Goal: Information Seeking & Learning: Learn about a topic

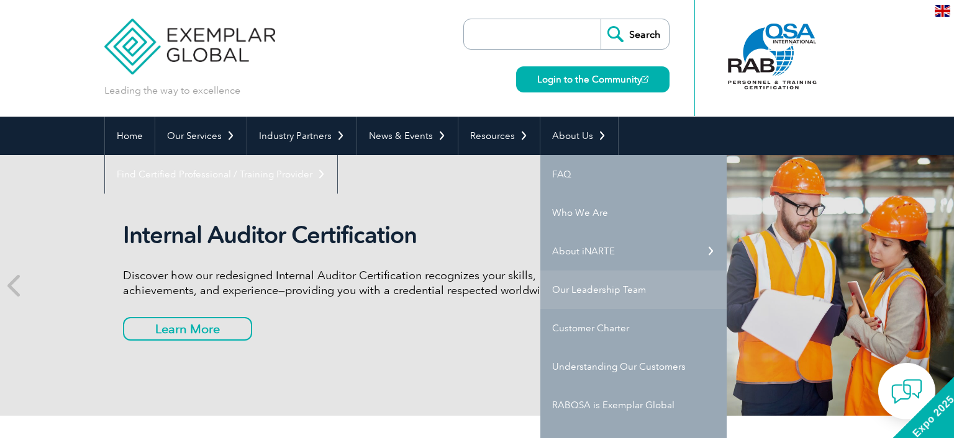
click at [612, 296] on link "Our Leadership Team" at bounding box center [633, 290] width 186 height 38
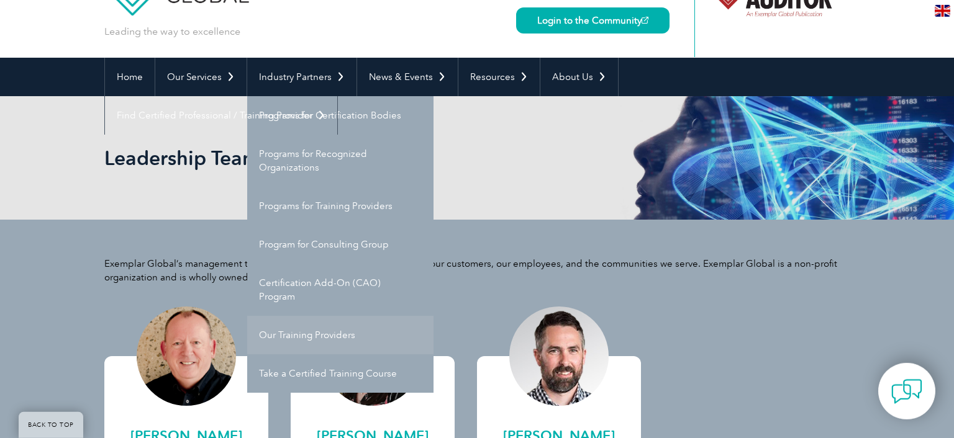
scroll to position [131, 0]
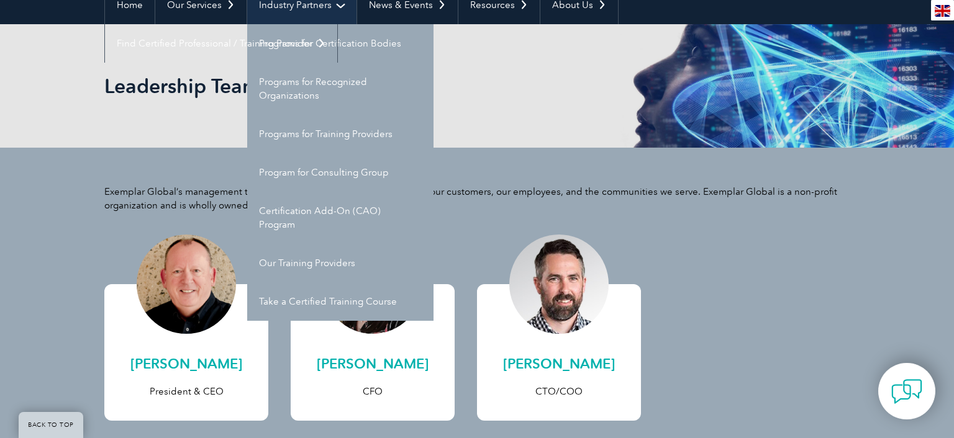
click at [297, 8] on link "Industry Partners" at bounding box center [301, 5] width 109 height 38
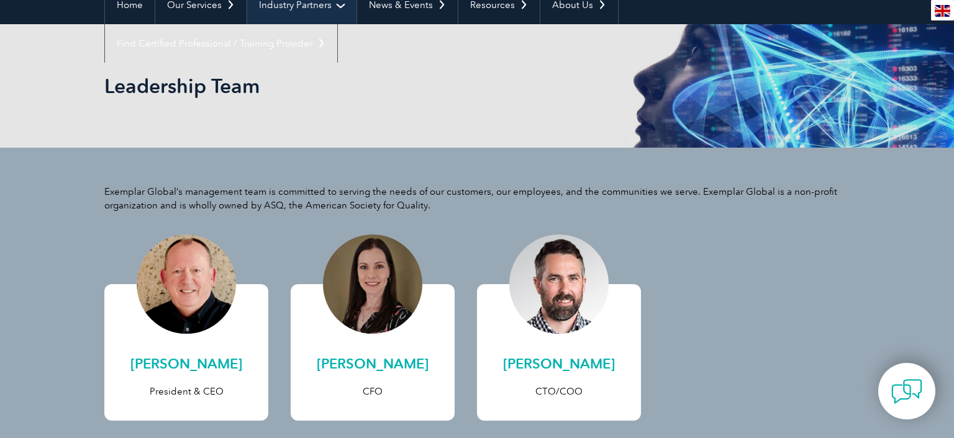
scroll to position [0, 0]
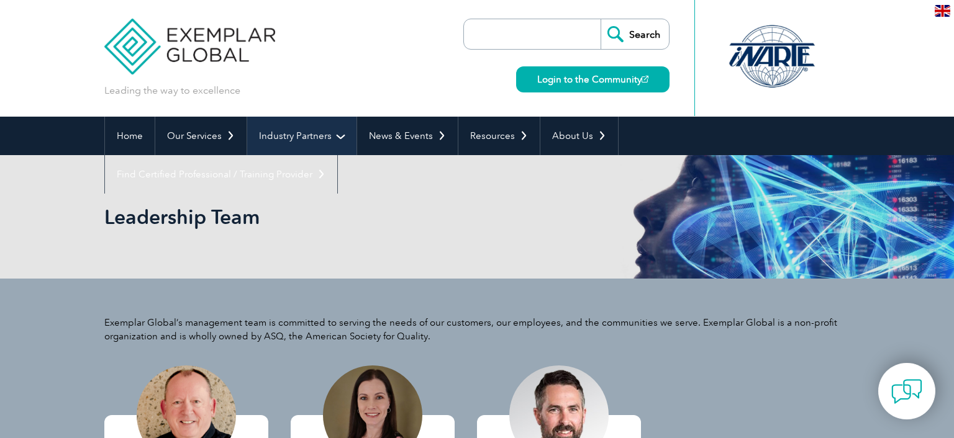
click at [301, 140] on link "Industry Partners" at bounding box center [301, 136] width 109 height 38
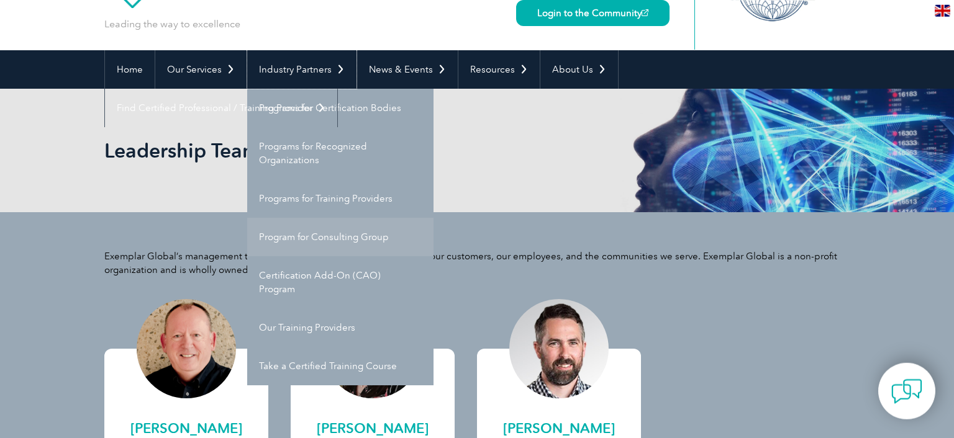
scroll to position [131, 0]
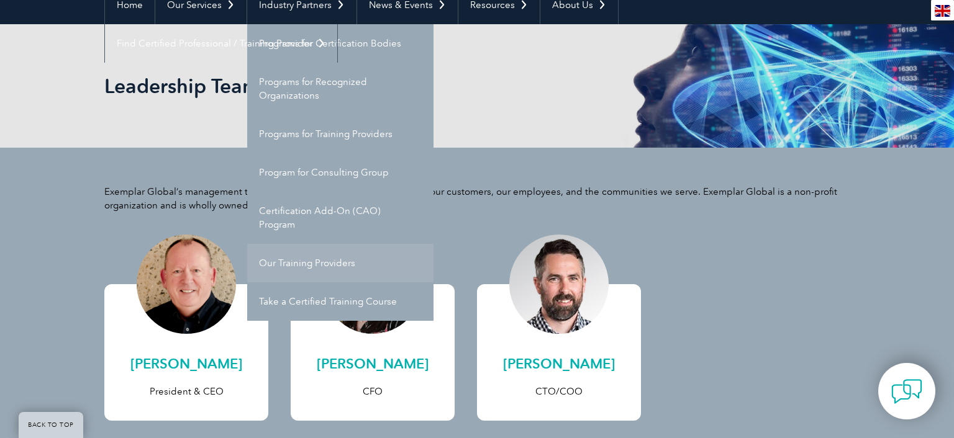
click at [303, 259] on link "Our Training Providers" at bounding box center [340, 263] width 186 height 38
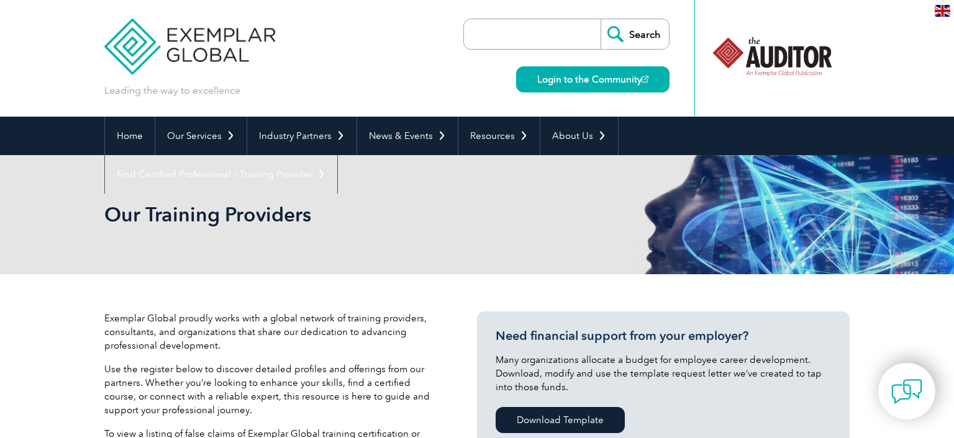
click at [541, 38] on input "search" at bounding box center [535, 34] width 130 height 30
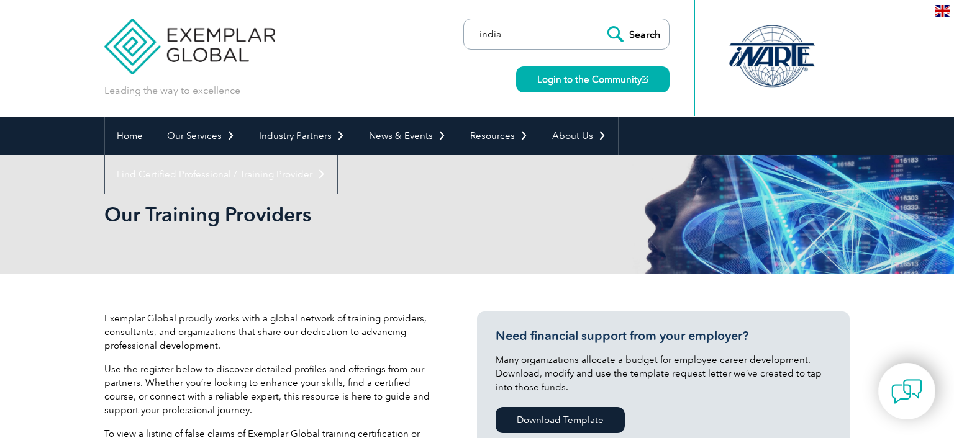
type input "india"
click at [600, 19] on input "Search" at bounding box center [634, 34] width 68 height 30
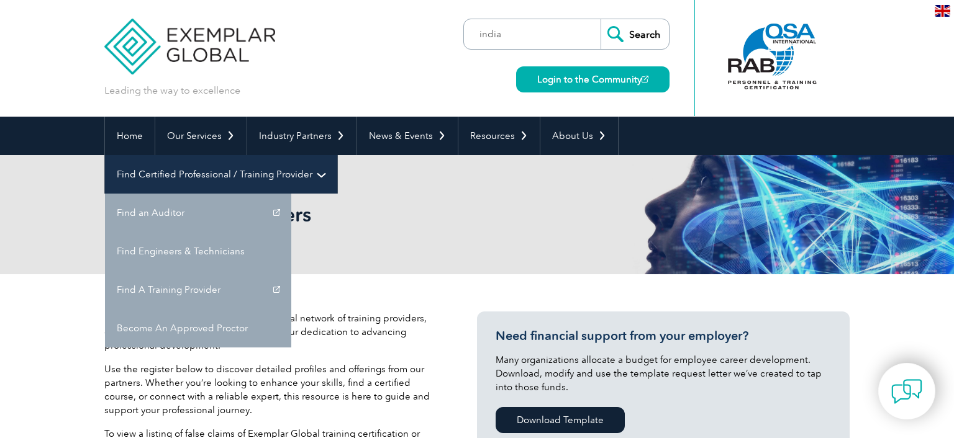
click at [337, 155] on link "Find Certified Professional / Training Provider" at bounding box center [221, 174] width 232 height 38
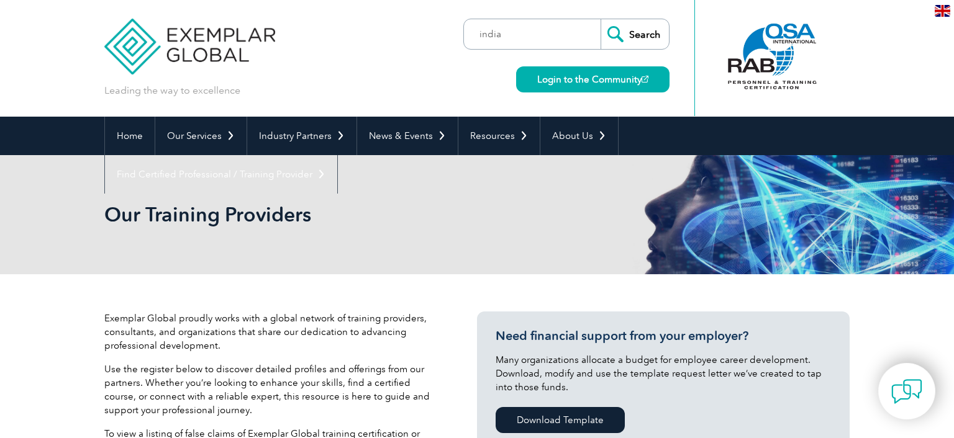
click at [479, 236] on div "Our Training Providers" at bounding box center [476, 214] width 745 height 119
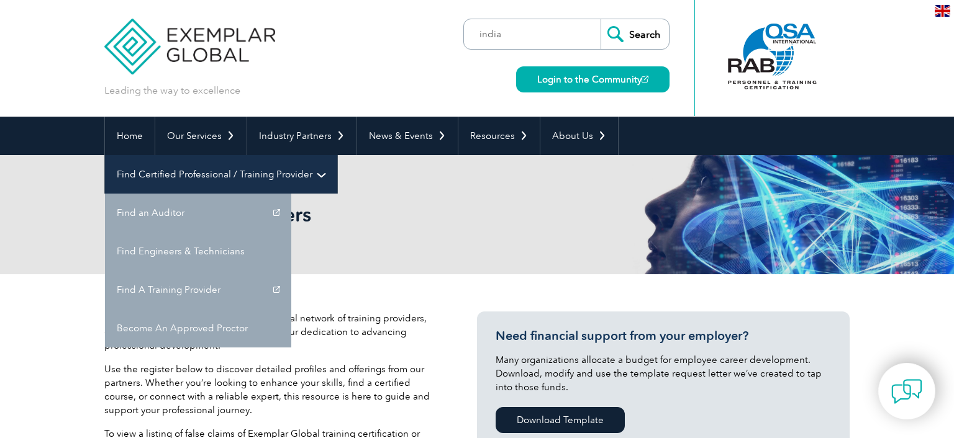
click at [337, 155] on link "Find Certified Professional / Training Provider" at bounding box center [221, 174] width 232 height 38
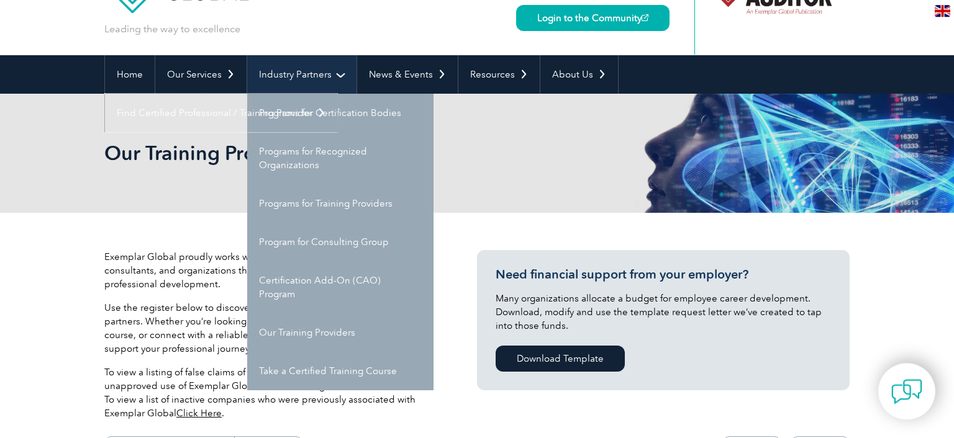
scroll to position [131, 0]
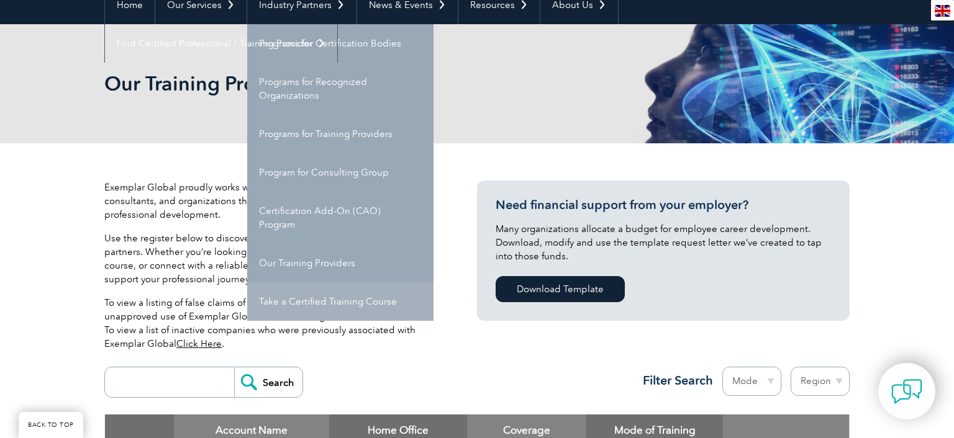
click at [327, 298] on link "Take a Certified Training Course" at bounding box center [340, 301] width 186 height 38
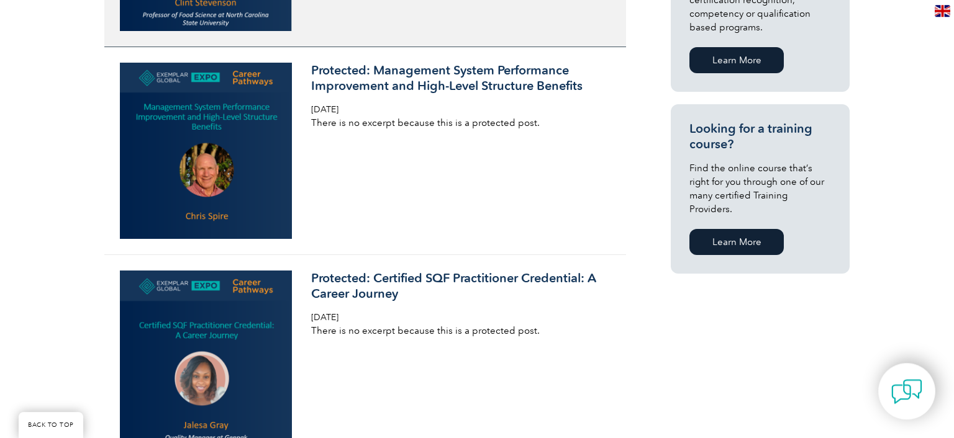
scroll to position [787, 0]
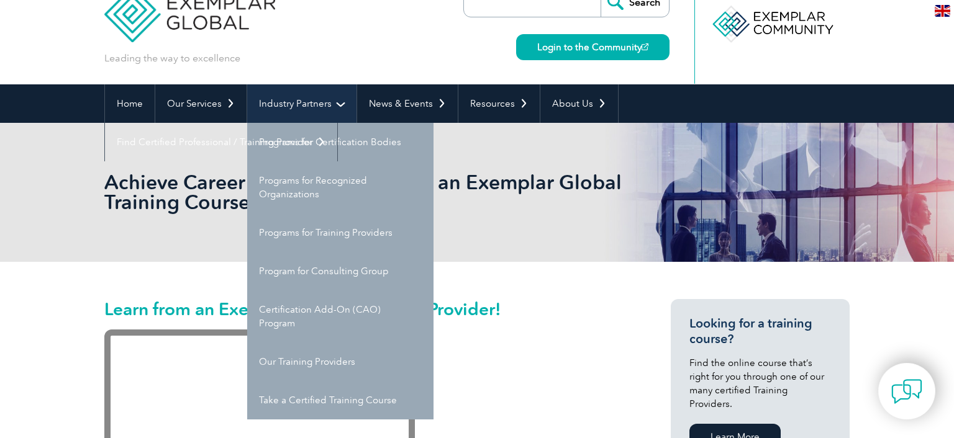
scroll to position [65, 0]
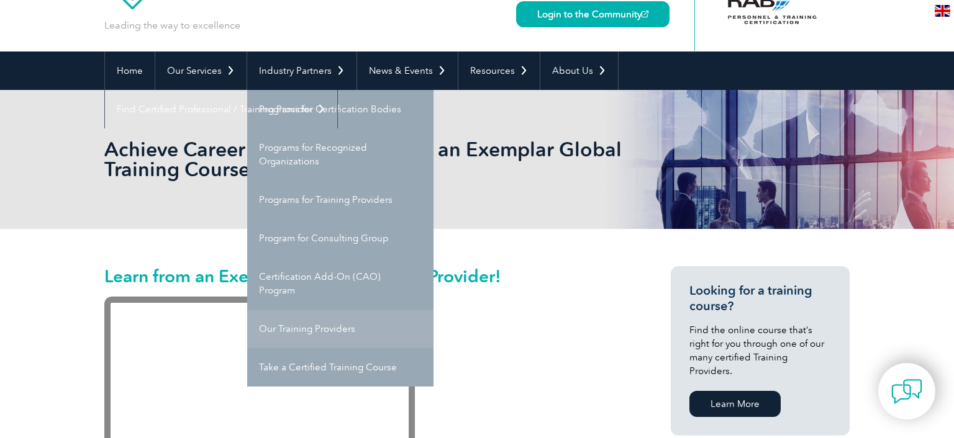
click at [325, 327] on link "Our Training Providers" at bounding box center [340, 329] width 186 height 38
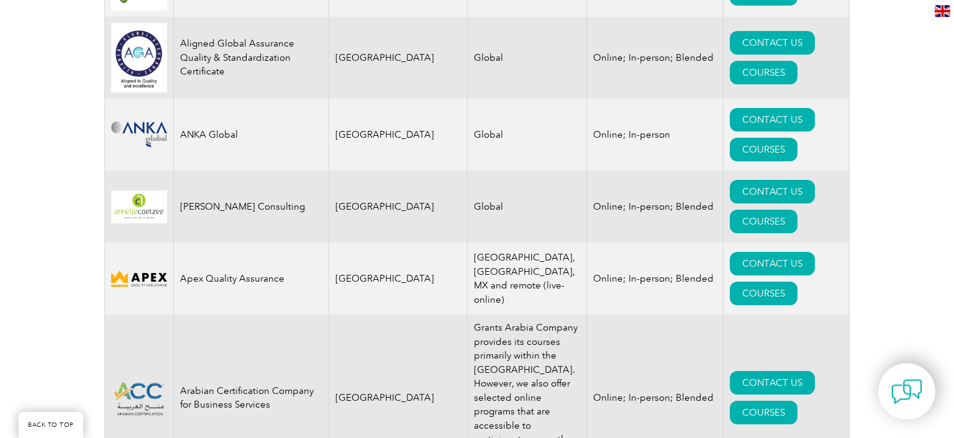
scroll to position [1442, 0]
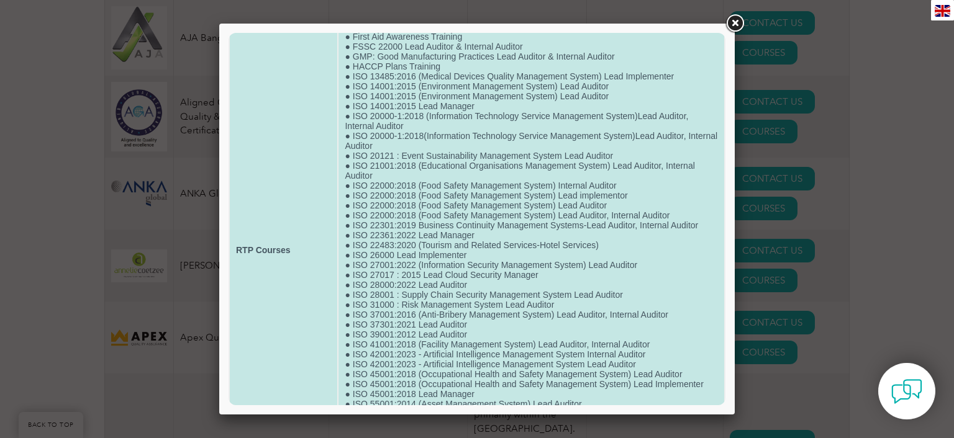
scroll to position [0, 0]
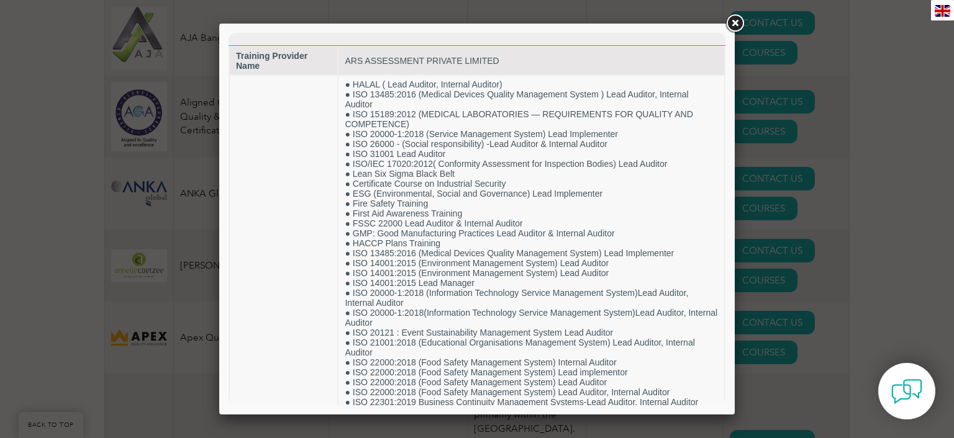
click at [739, 20] on link at bounding box center [734, 23] width 22 height 22
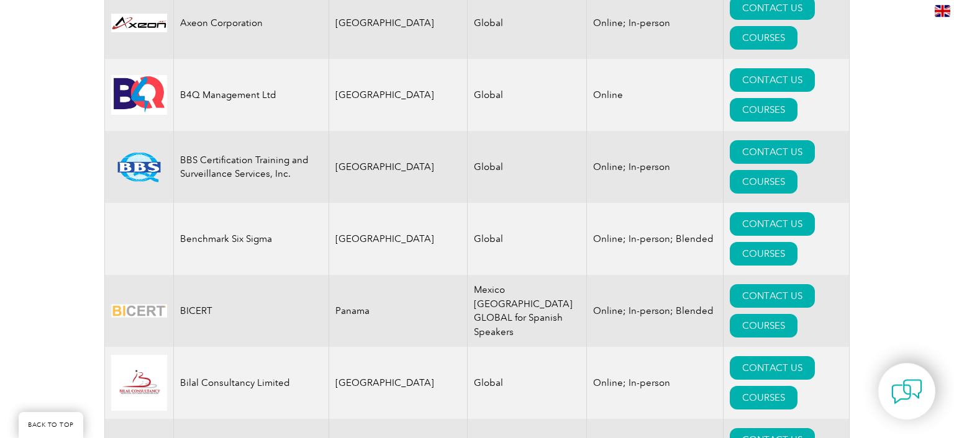
scroll to position [2360, 0]
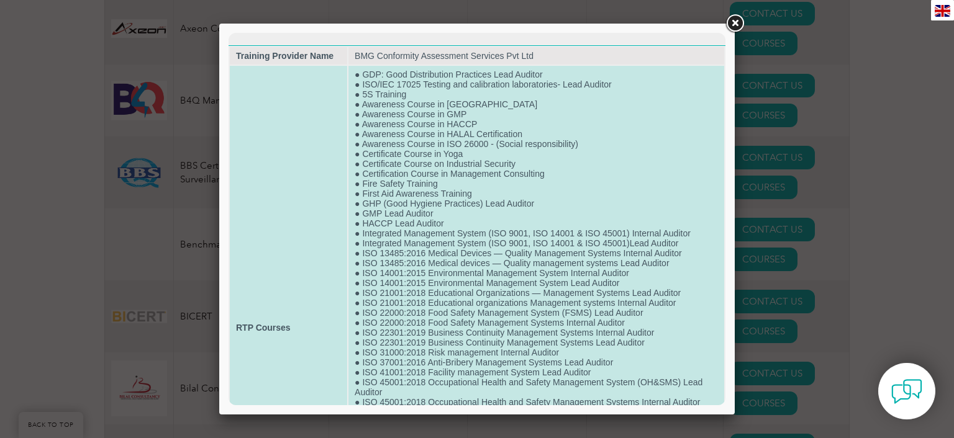
scroll to position [241, 0]
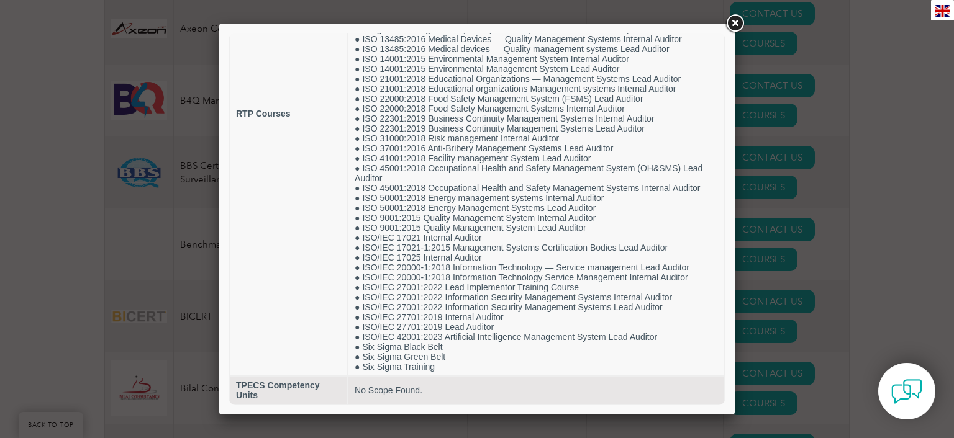
click at [734, 20] on link at bounding box center [734, 23] width 22 height 22
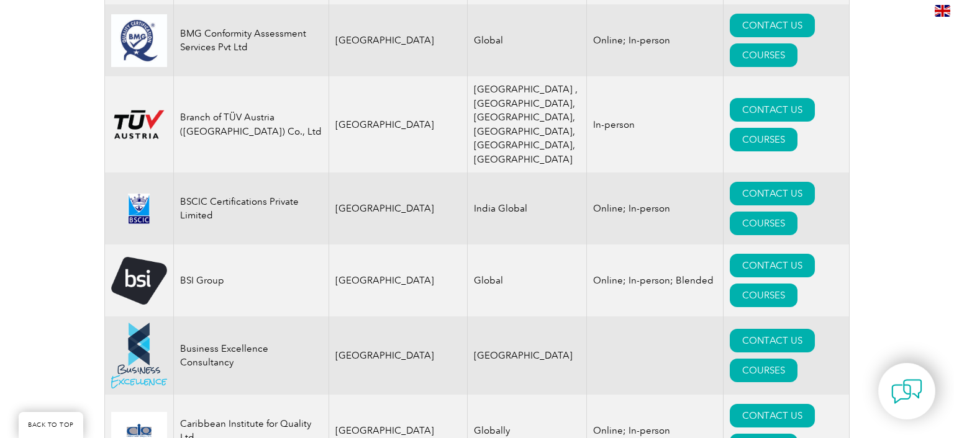
scroll to position [3409, 0]
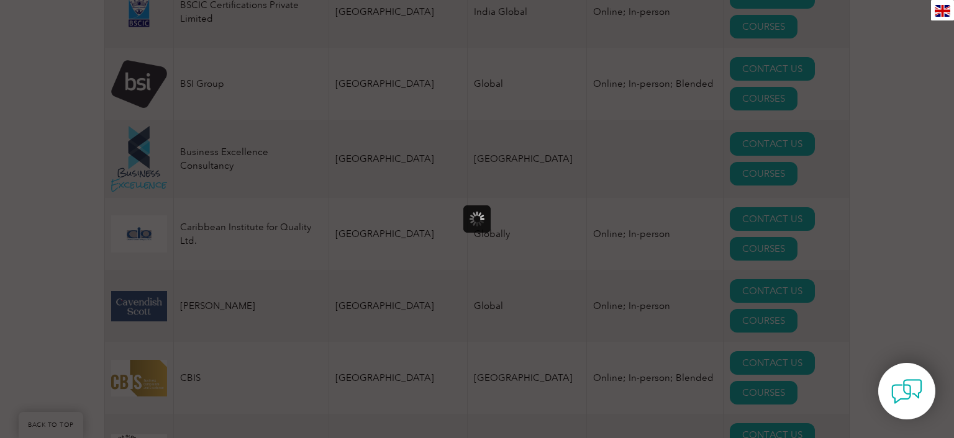
scroll to position [0, 0]
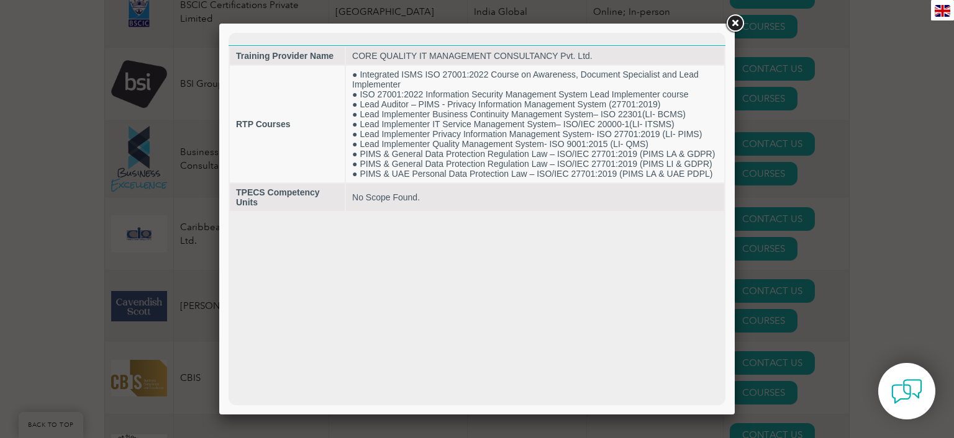
click at [738, 23] on link at bounding box center [734, 23] width 22 height 22
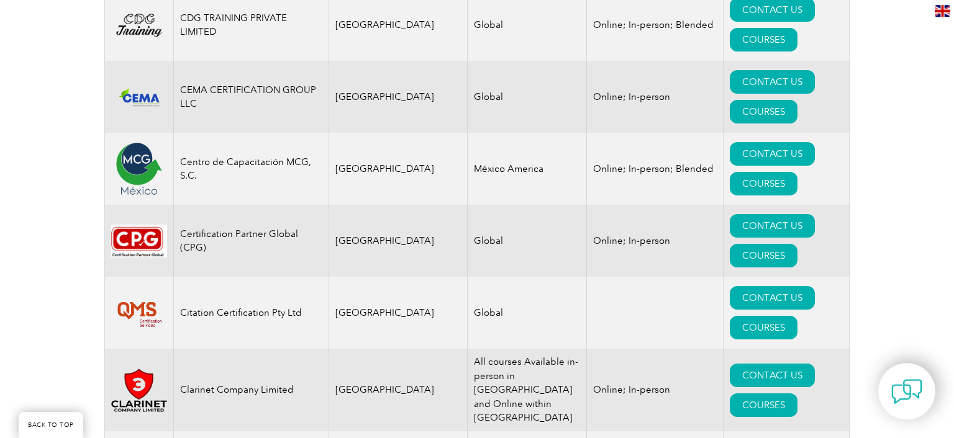
scroll to position [3999, 0]
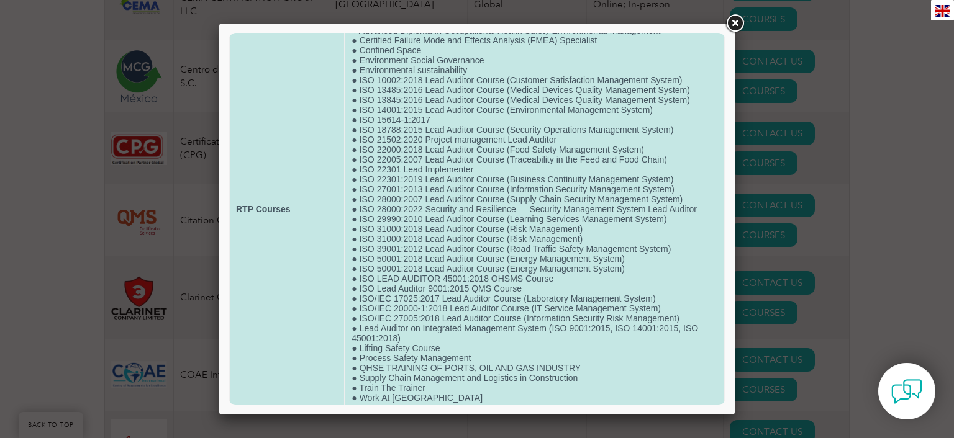
scroll to position [0, 0]
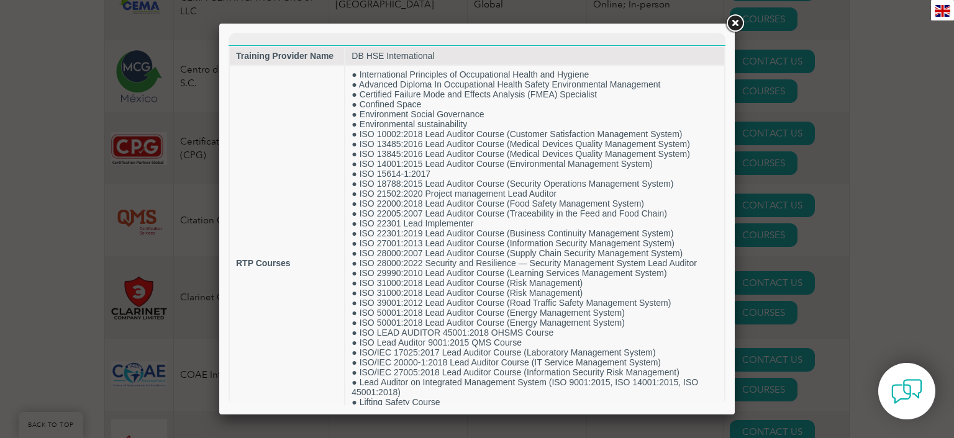
click at [734, 26] on link at bounding box center [734, 23] width 22 height 22
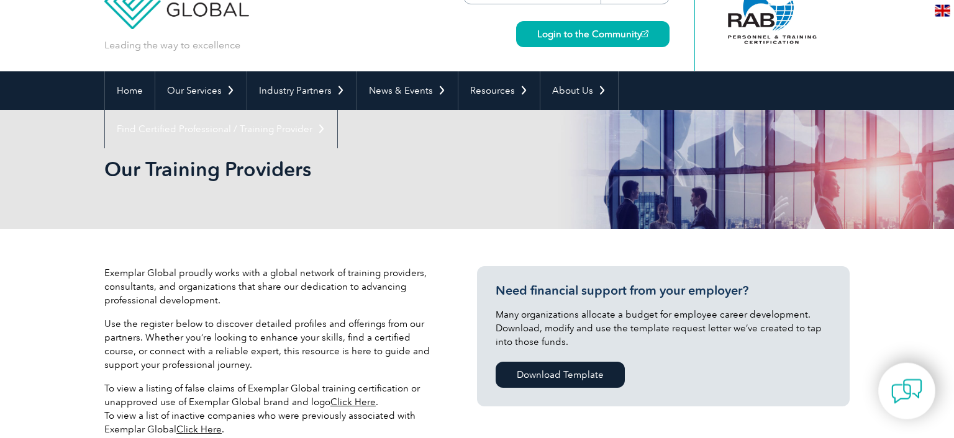
scroll to position [65, 0]
